Goal: Browse casually: Explore the website without a specific task or goal

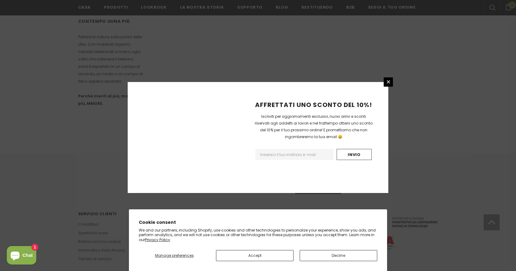
scroll to position [361, 0]
